Goal: Task Accomplishment & Management: Complete application form

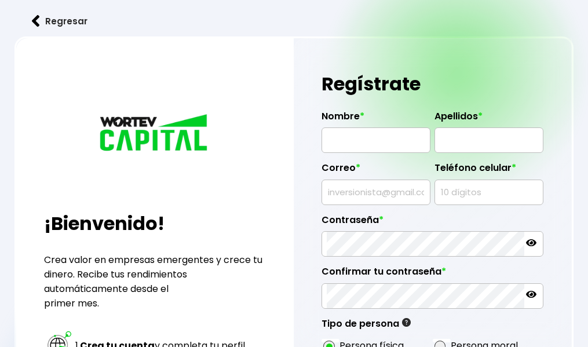
radio input "true"
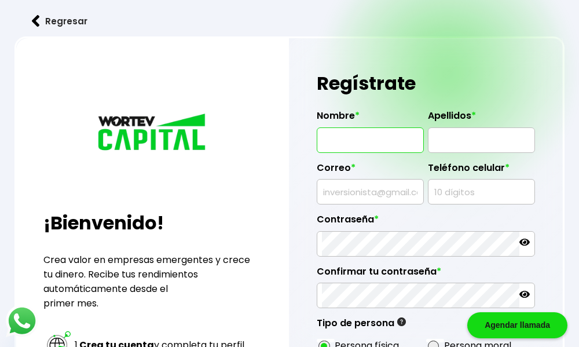
click at [356, 150] on input "text" at bounding box center [370, 140] width 97 height 24
click at [356, 150] on input "[PERSON_NAME]" at bounding box center [370, 140] width 97 height 24
click at [381, 148] on input "FRANCICS" at bounding box center [370, 140] width 97 height 24
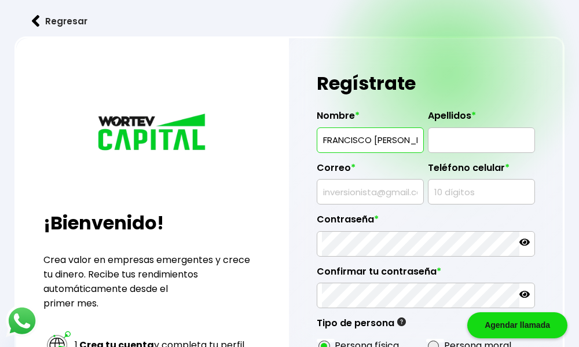
click at [412, 140] on input "FRANCISCO [PERSON_NAME] PEREZFANA [PERSON_NAME]" at bounding box center [370, 140] width 97 height 24
click at [415, 140] on input "[PERSON_NAME]" at bounding box center [370, 140] width 97 height 24
click at [405, 141] on input "FRANCISCOCEVEDO" at bounding box center [370, 140] width 97 height 24
type input "[PERSON_NAME]"
click at [460, 142] on input "text" at bounding box center [481, 140] width 97 height 24
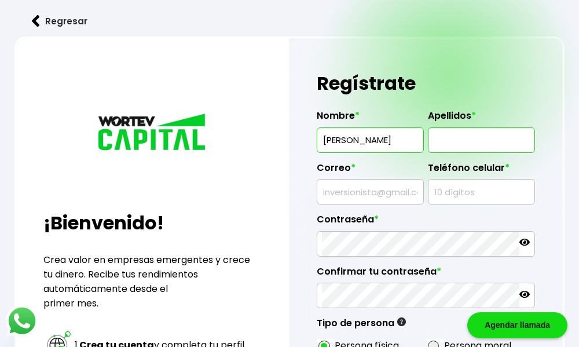
type input "[PERSON_NAME]"
click at [342, 192] on input "text" at bounding box center [370, 191] width 97 height 24
type input "[EMAIL_ADDRESS][DOMAIN_NAME]"
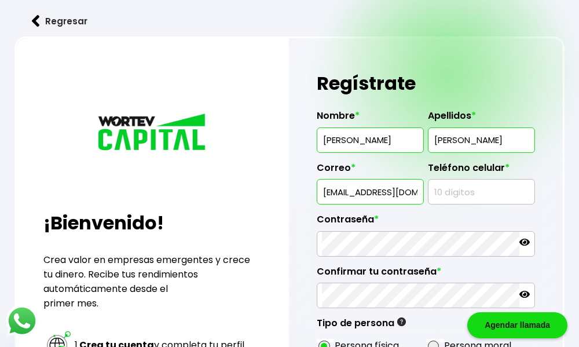
click at [439, 195] on input "text" at bounding box center [481, 191] width 97 height 24
type input "8129069624"
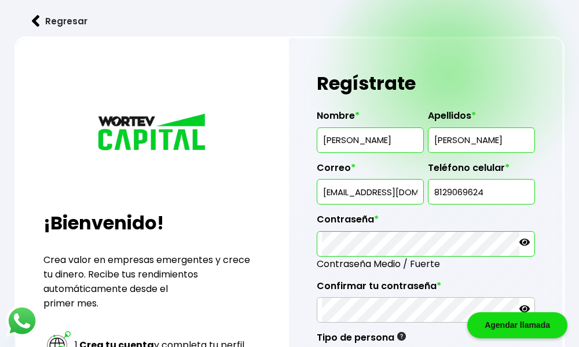
click at [524, 240] on icon at bounding box center [524, 242] width 10 height 10
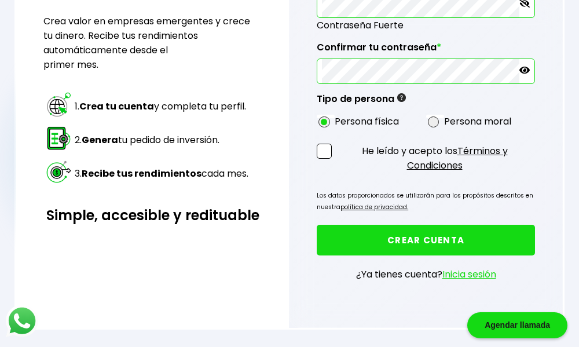
click at [321, 146] on span at bounding box center [324, 151] width 15 height 15
click at [336, 174] on input "He leído y acepto los Términos y Condiciones" at bounding box center [336, 174] width 0 height 0
click at [317, 225] on button "CREAR CUENTA" at bounding box center [426, 240] width 218 height 31
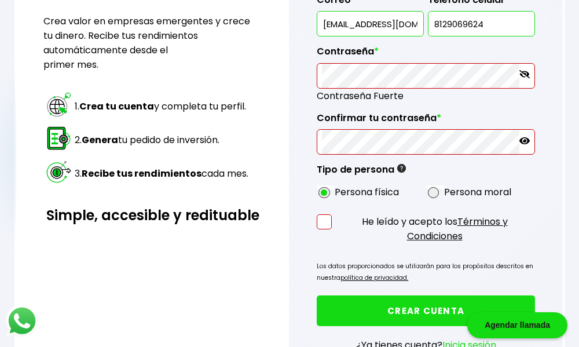
click at [524, 142] on icon at bounding box center [524, 140] width 10 height 7
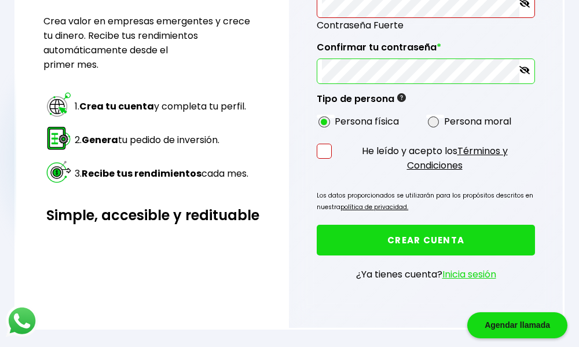
click at [325, 154] on span at bounding box center [324, 151] width 15 height 15
click at [336, 174] on input "He leído y acepto los Términos y Condiciones" at bounding box center [336, 174] width 0 height 0
click at [421, 239] on button "CREAR CUENTA" at bounding box center [426, 240] width 218 height 31
click at [421, 213] on p "Los datos proporcionados se utilizarán para los propósitos descritos en nuestra…" at bounding box center [426, 201] width 218 height 23
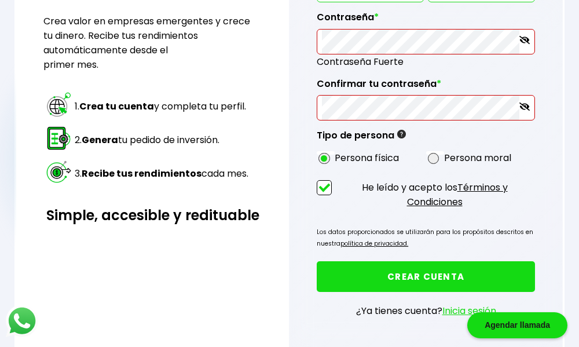
click at [449, 271] on button "CREAR CUENTA" at bounding box center [426, 276] width 218 height 31
click at [448, 274] on button "CREAR CUENTA" at bounding box center [426, 276] width 218 height 31
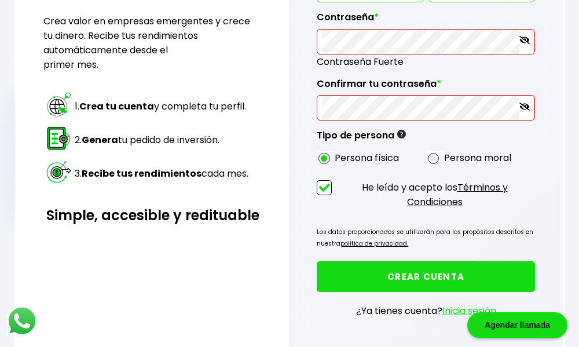
click at [317, 261] on button "CREAR CUENTA" at bounding box center [426, 276] width 218 height 31
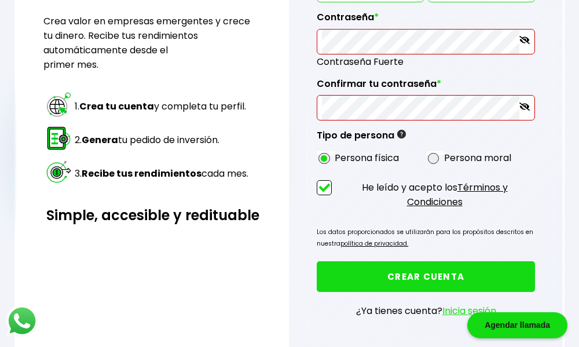
click at [317, 261] on button "CREAR CUENTA" at bounding box center [426, 276] width 218 height 31
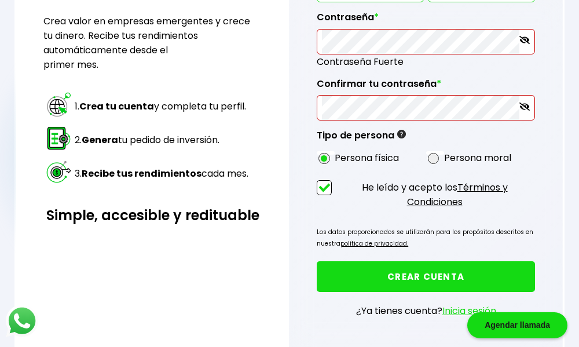
click at [317, 261] on button "CREAR CUENTA" at bounding box center [426, 276] width 218 height 31
click at [448, 274] on button "CREAR CUENTA" at bounding box center [426, 276] width 218 height 31
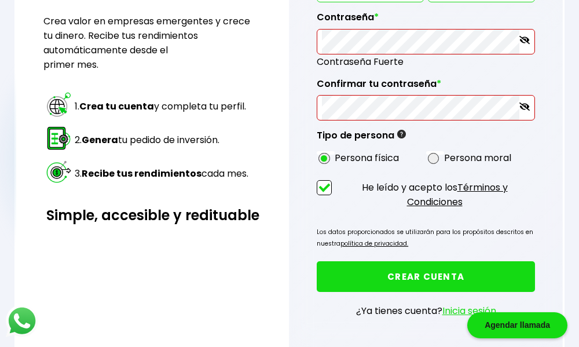
click at [448, 274] on button "CREAR CUENTA" at bounding box center [426, 276] width 218 height 31
click at [460, 307] on link "Inicia sesión" at bounding box center [469, 310] width 54 height 13
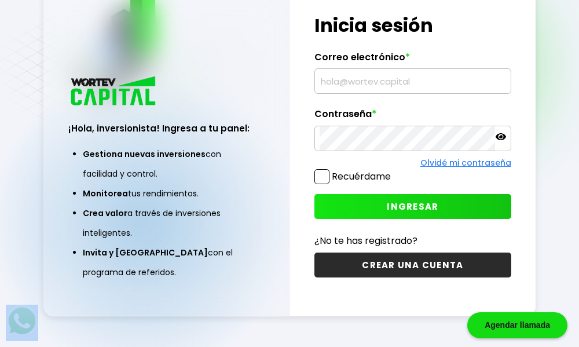
scroll to position [58, 0]
click at [460, 307] on div "¡Hola, inversionista! Ingresa tus credenciales para iniciar sesión Inicia sesió…" at bounding box center [412, 146] width 245 height 342
type input "[EMAIL_ADDRESS][DOMAIN_NAME]"
